Goal: Task Accomplishment & Management: Manage account settings

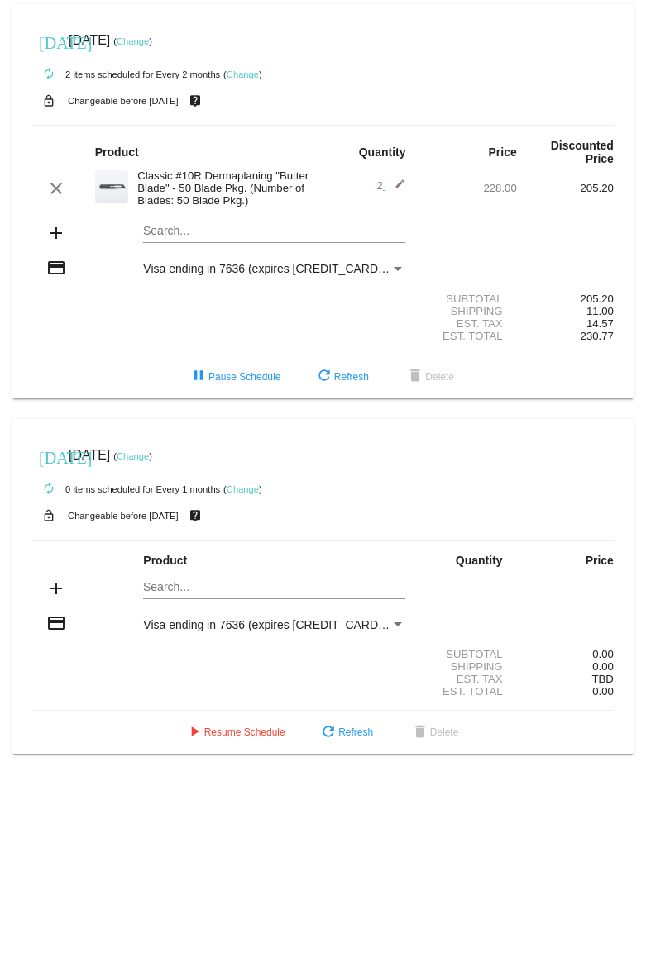
click at [149, 40] on link "Change" at bounding box center [133, 41] width 32 height 10
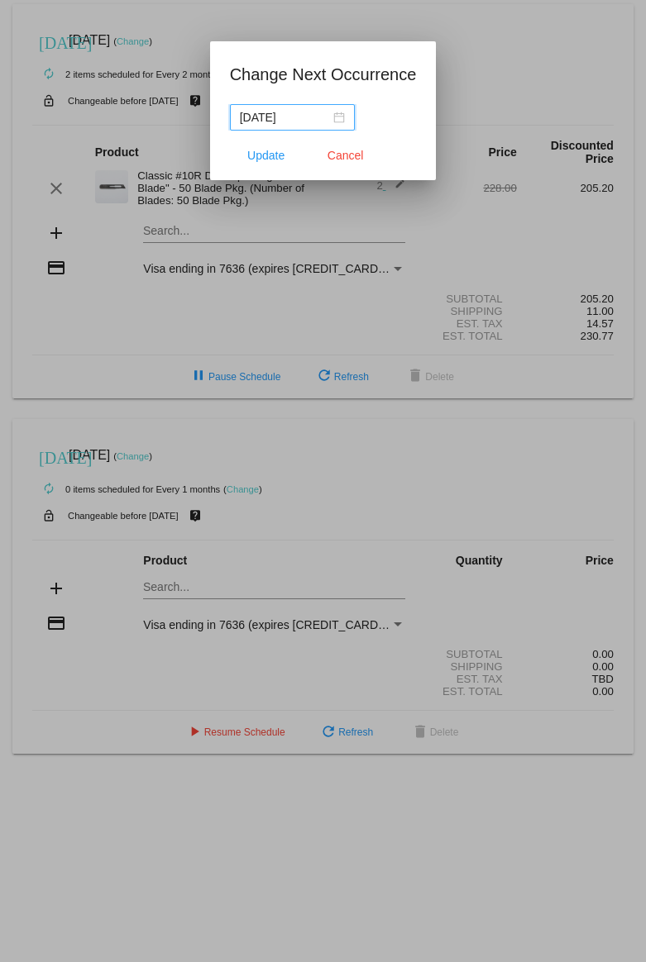
click at [329, 115] on div "[DATE]" at bounding box center [292, 117] width 105 height 18
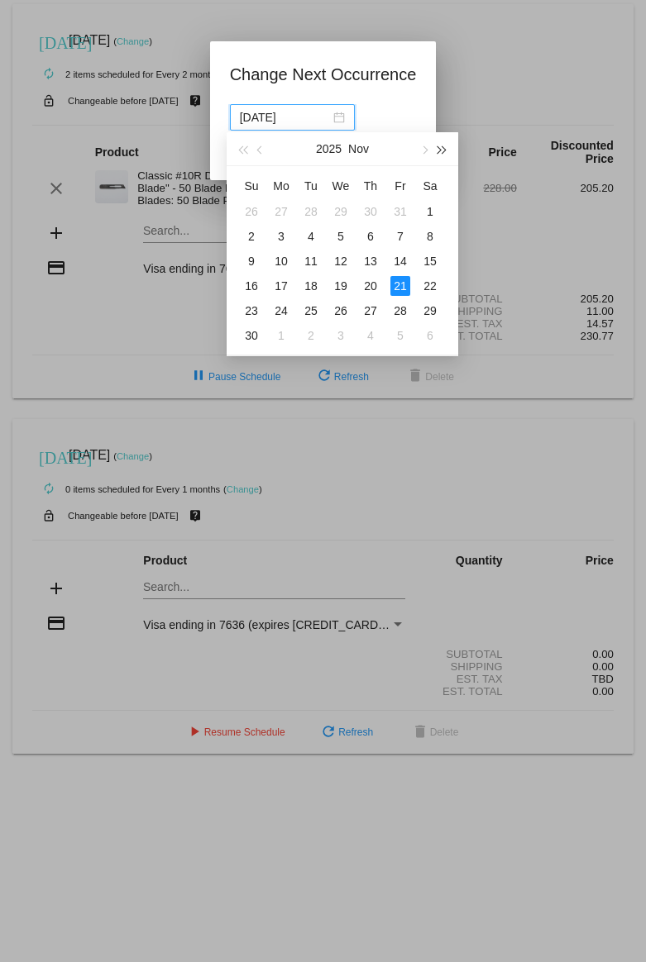
click at [442, 145] on button "button" at bounding box center [442, 148] width 18 height 33
click at [260, 150] on span "button" at bounding box center [261, 150] width 8 height 8
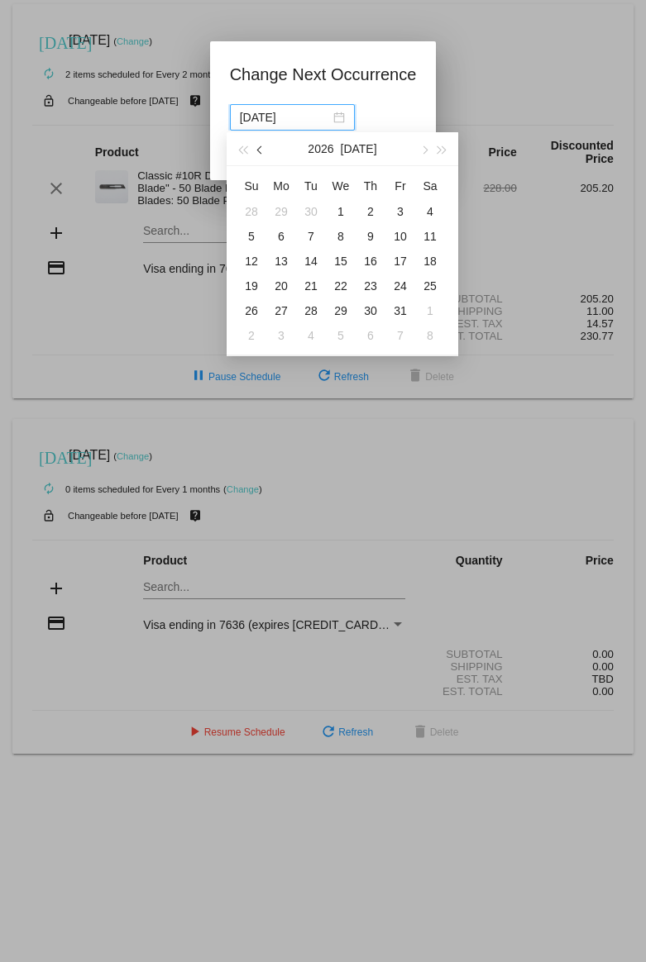
click at [260, 150] on span "button" at bounding box center [261, 150] width 8 height 8
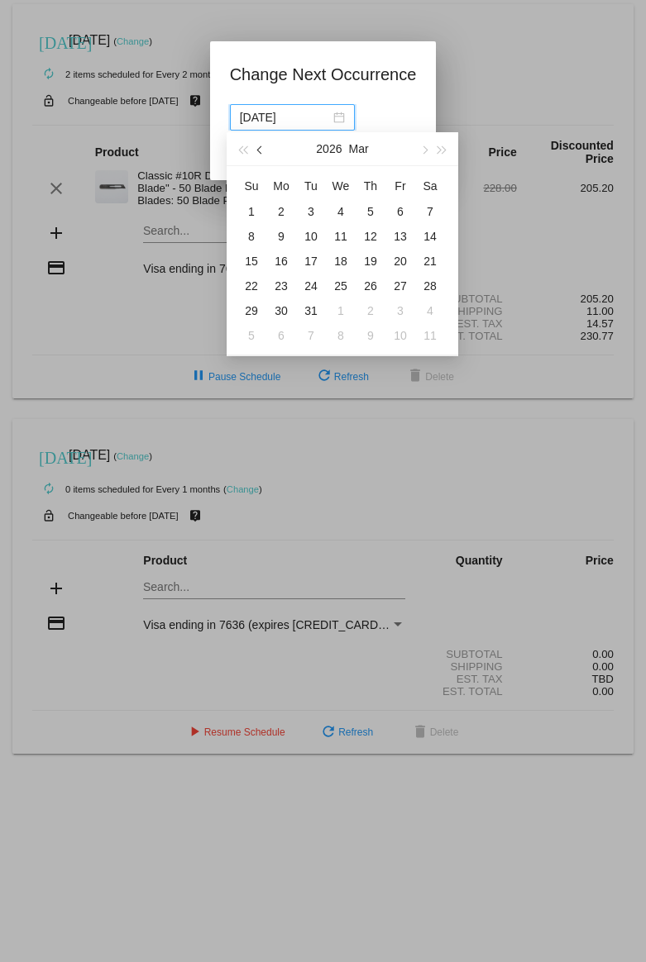
click at [260, 150] on span "button" at bounding box center [261, 150] width 8 height 8
click at [430, 150] on button "button" at bounding box center [423, 148] width 18 height 33
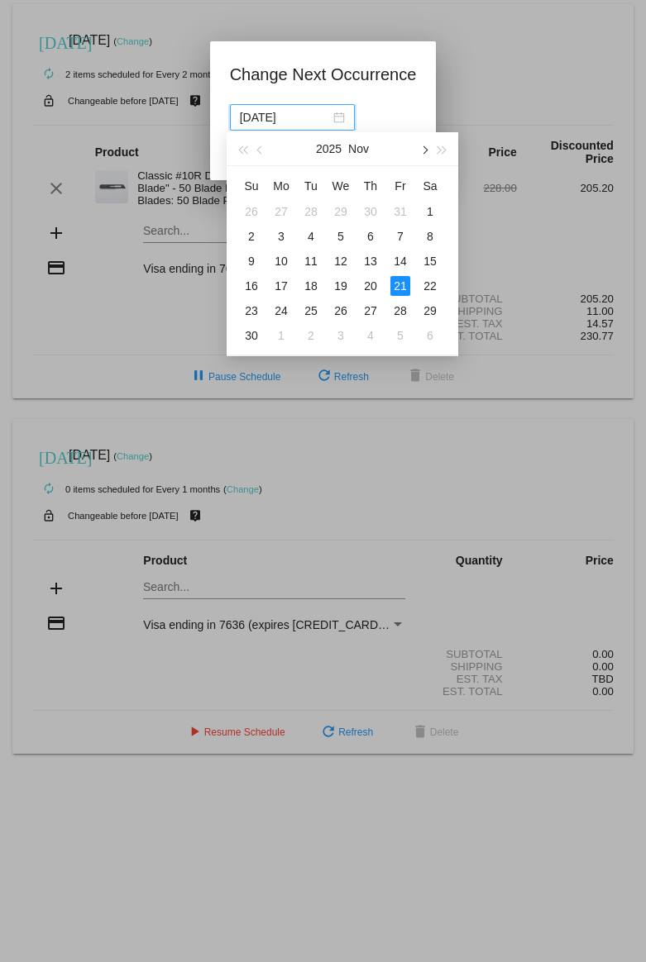
click at [430, 150] on button "button" at bounding box center [423, 148] width 18 height 33
click at [406, 303] on div "2" at bounding box center [400, 311] width 20 height 20
type input "[DATE]"
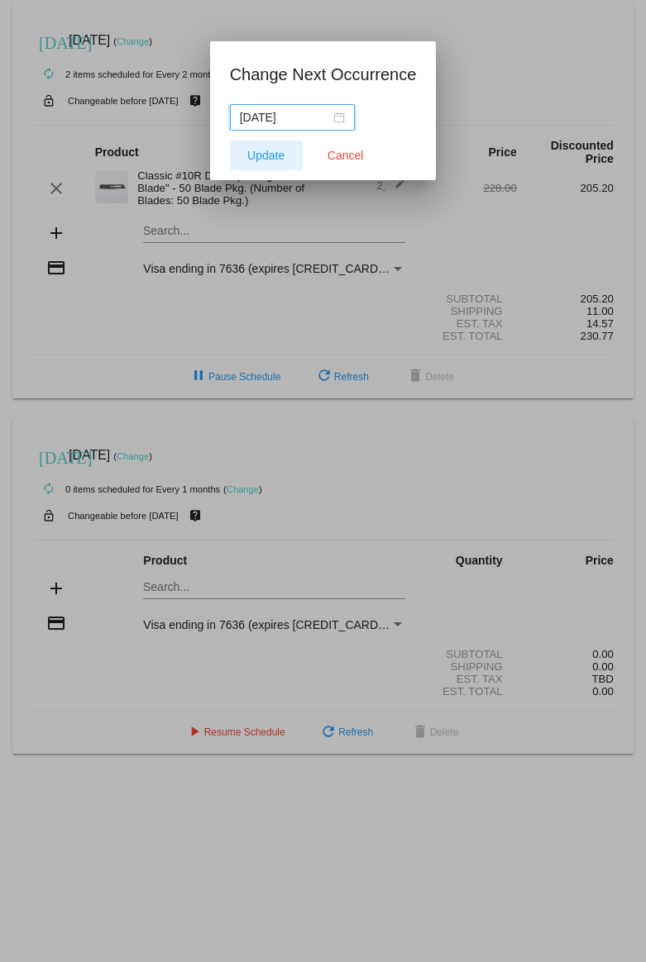
click at [270, 153] on span "Update" at bounding box center [265, 155] width 37 height 13
